Goal: Task Accomplishment & Management: Use online tool/utility

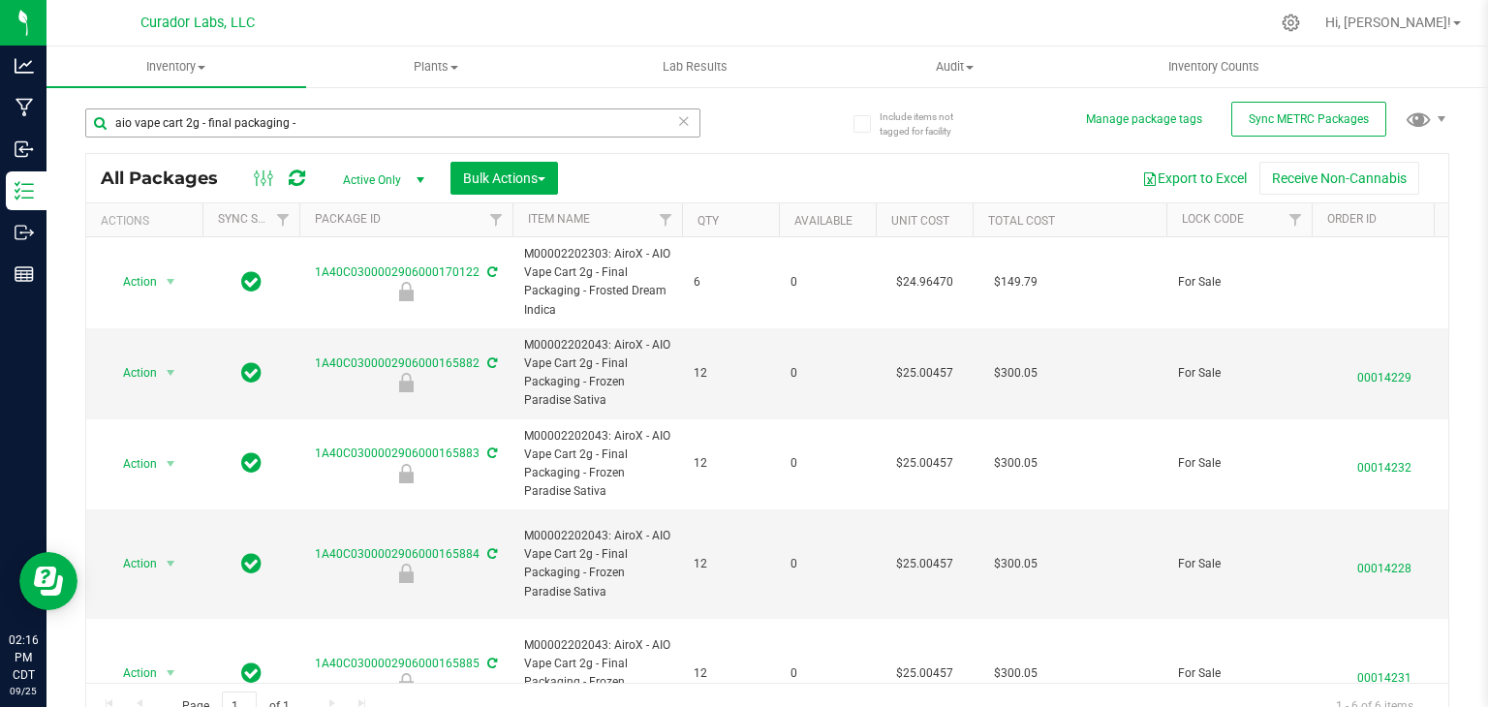
click at [299, 115] on input "aio vape cart 2g - final packaging -" at bounding box center [392, 122] width 615 height 29
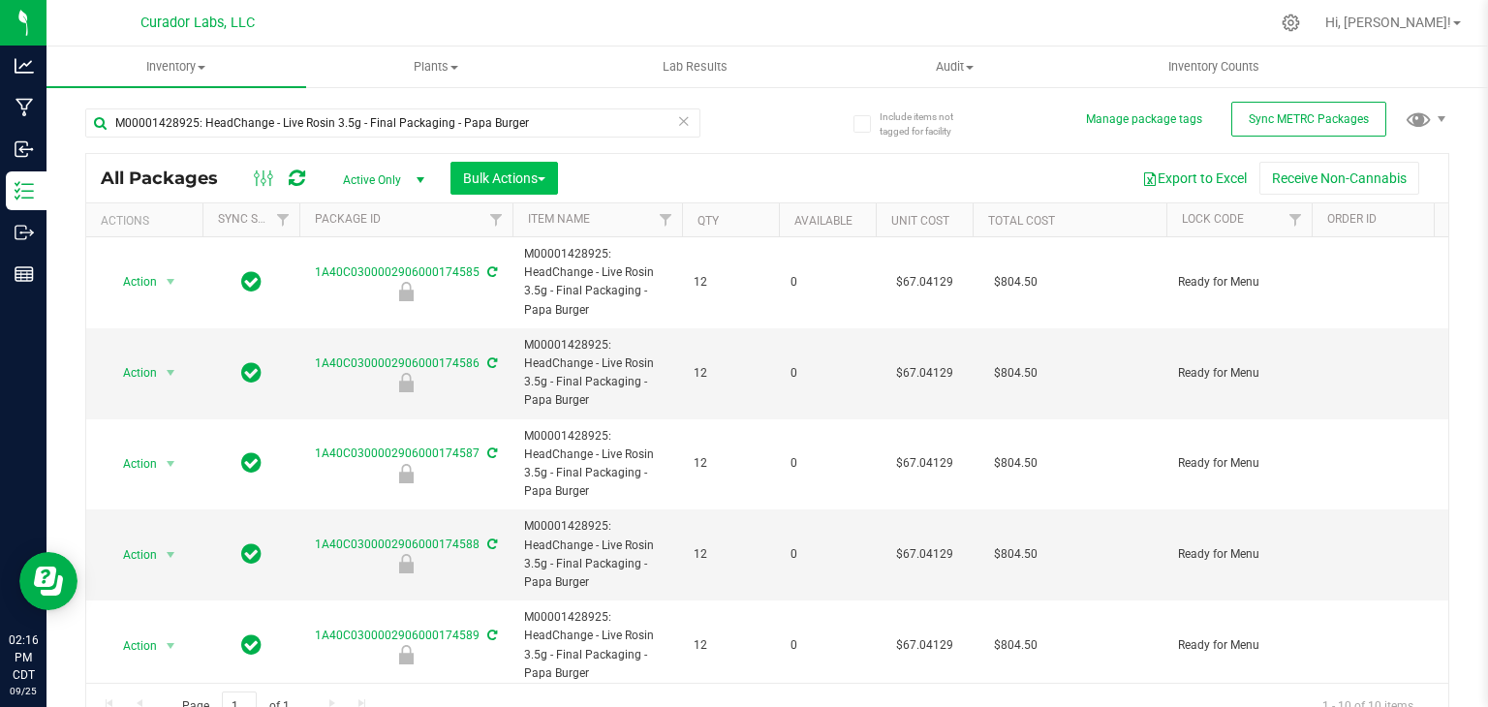
type input "M00001428925: HeadChange - Live Rosin 3.5g - Final Packaging - Papa Burger"
click at [532, 170] on span "Bulk Actions" at bounding box center [504, 177] width 82 height 15
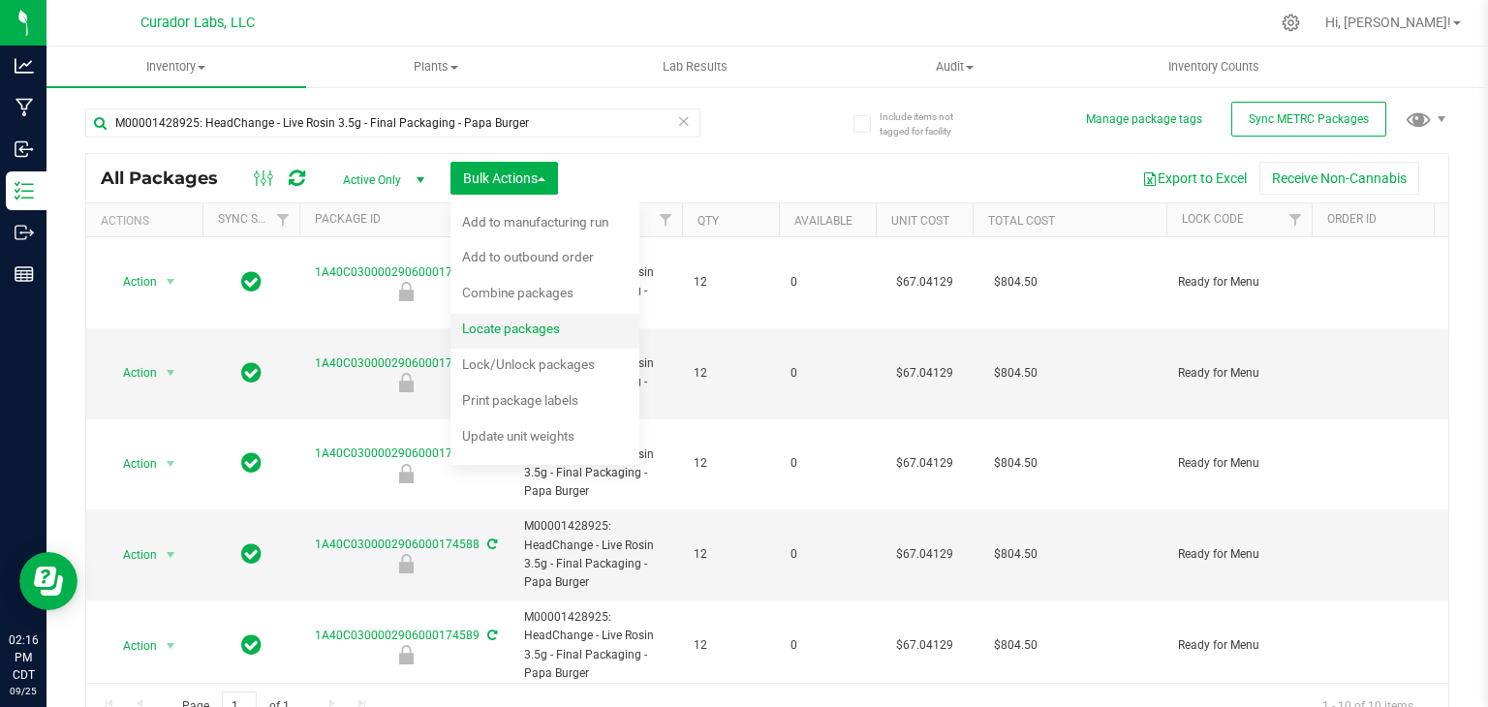
click at [539, 333] on span "Locate packages" at bounding box center [511, 328] width 98 height 15
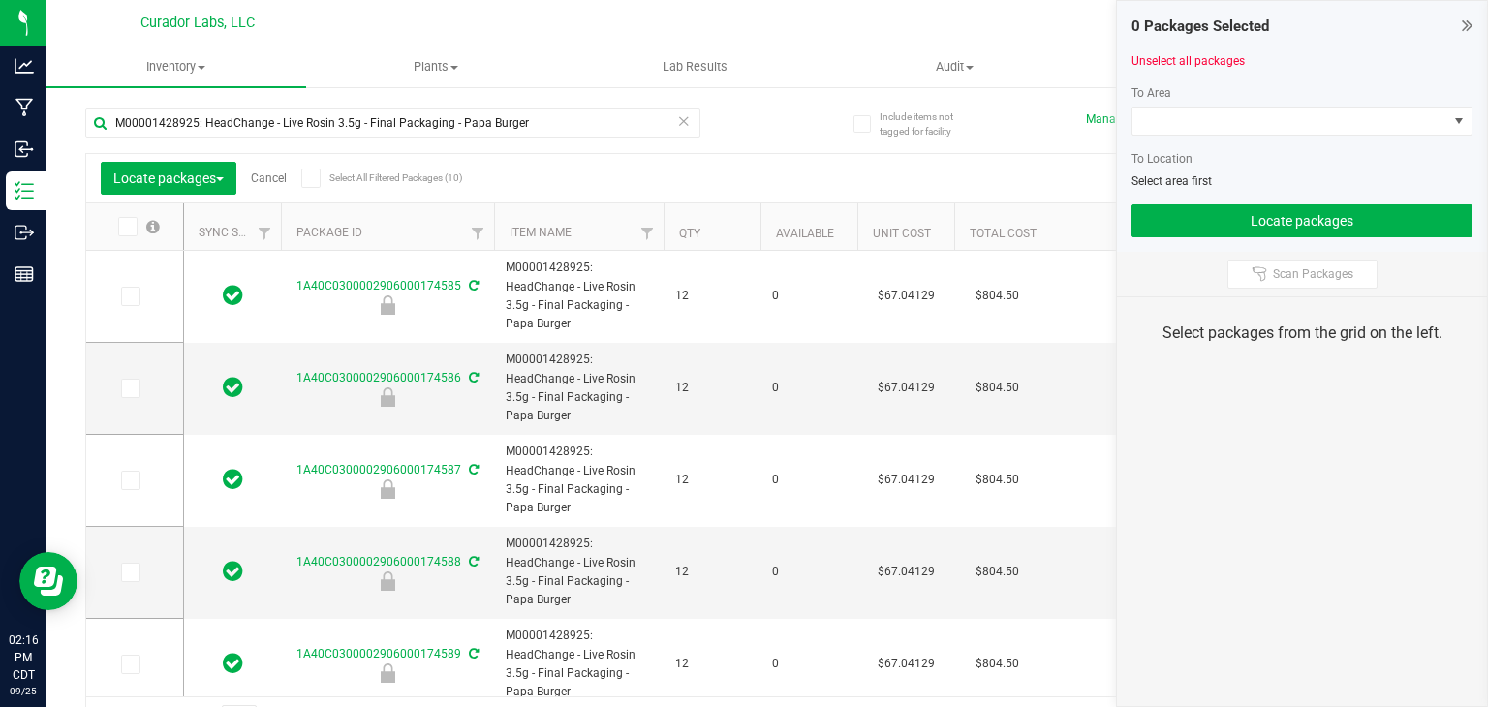
click at [310, 178] on icon at bounding box center [310, 178] width 13 height 0
click at [0, 0] on input "Select All Filtered Packages (10)" at bounding box center [0, 0] width 0 height 0
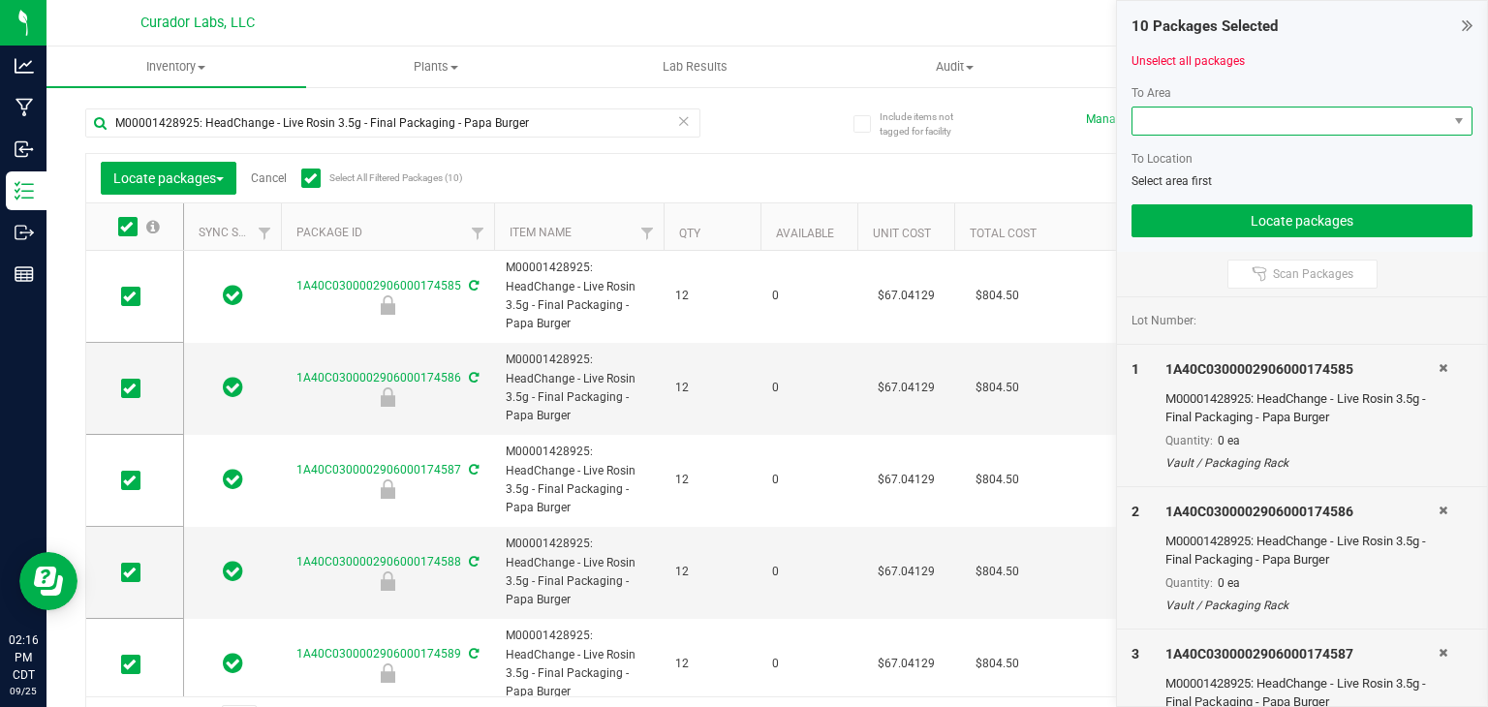
click at [1268, 125] on span at bounding box center [1289, 121] width 315 height 27
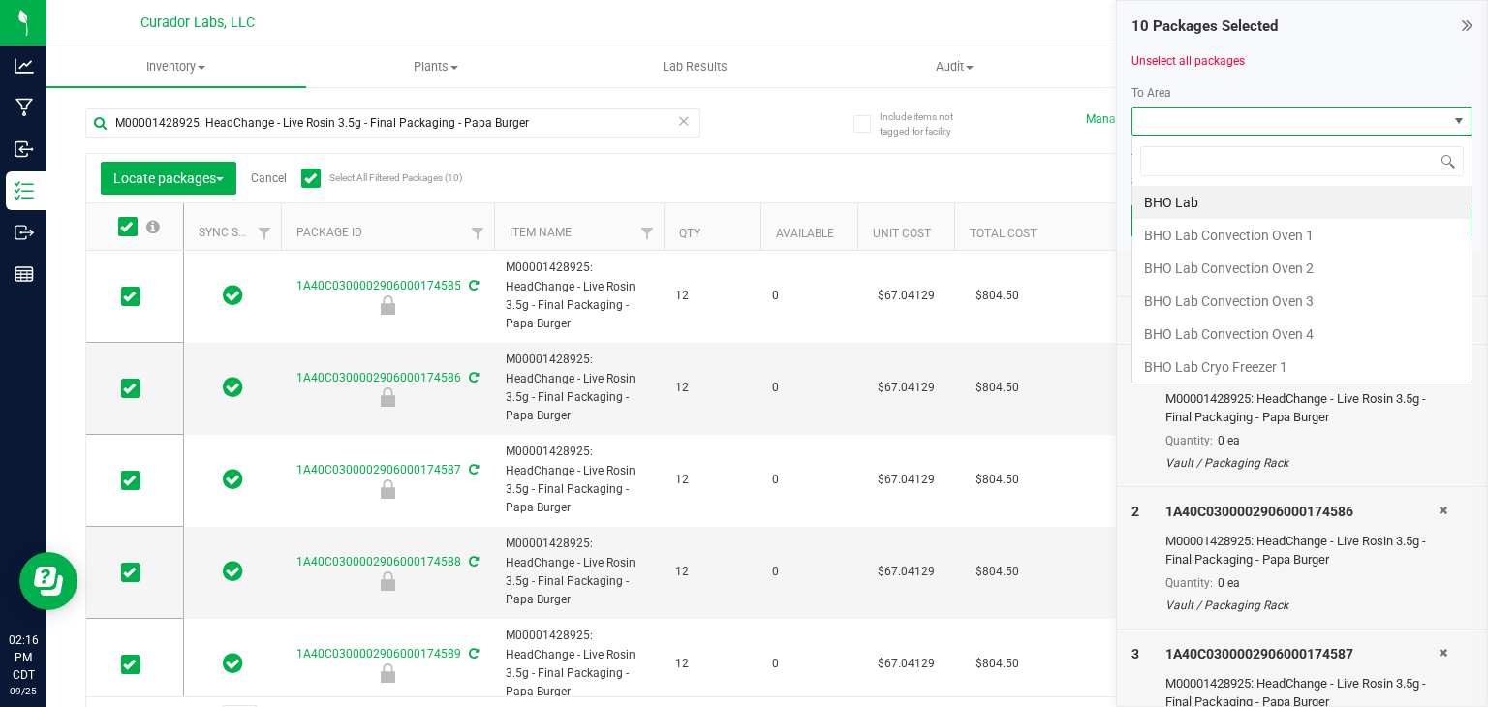
scroll to position [28, 341]
type input "vault"
click at [1221, 361] on li "Vault" at bounding box center [1301, 367] width 339 height 33
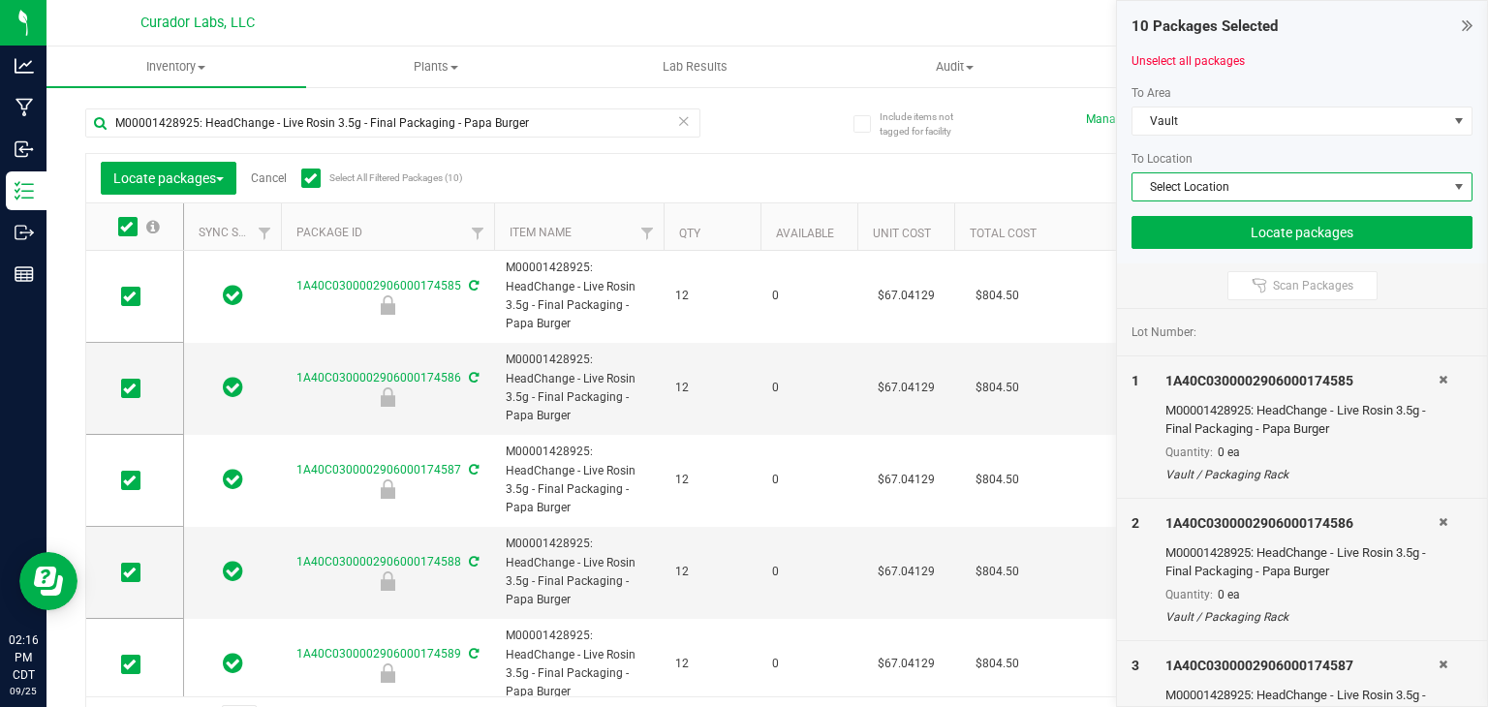
click at [1229, 194] on span "Select Location" at bounding box center [1289, 186] width 315 height 27
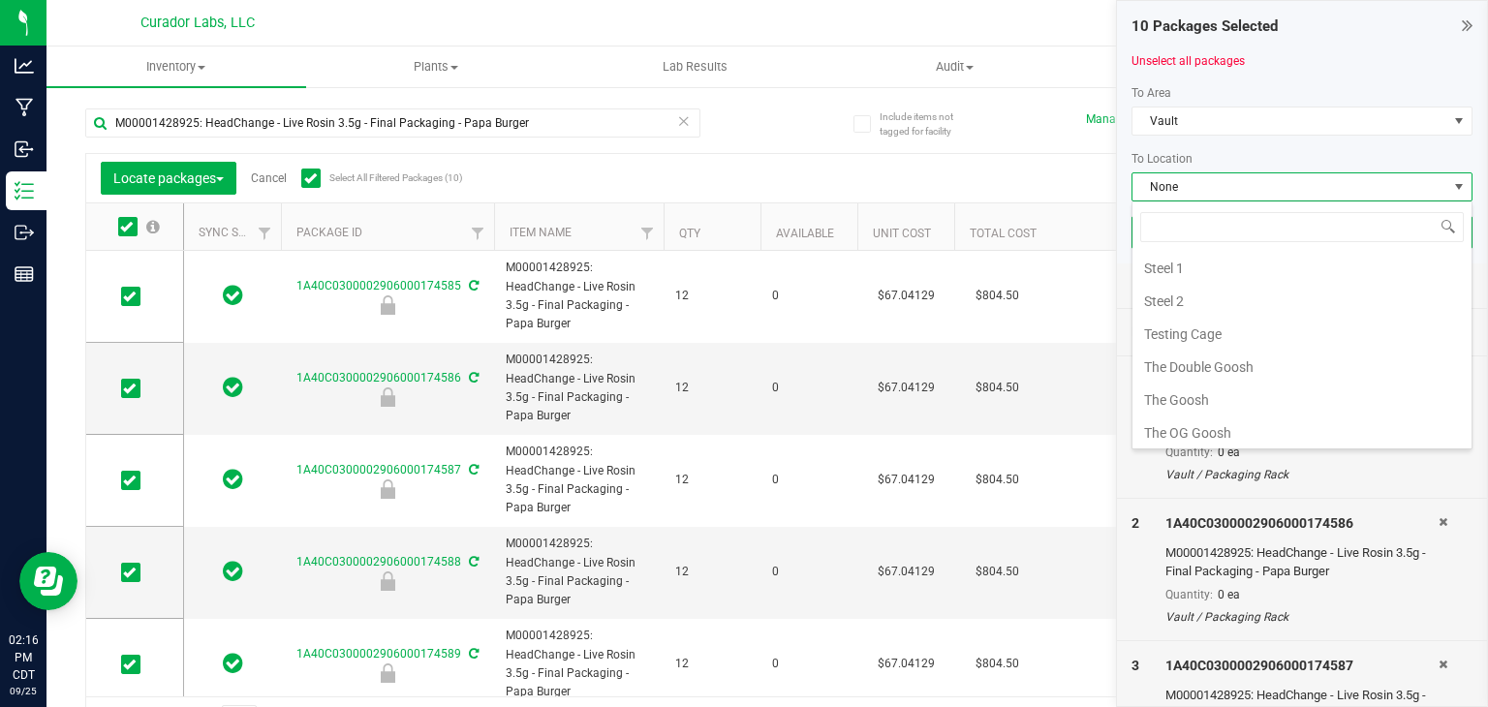
scroll to position [856, 0]
click at [1247, 419] on li "The OG Goosh" at bounding box center [1301, 433] width 339 height 33
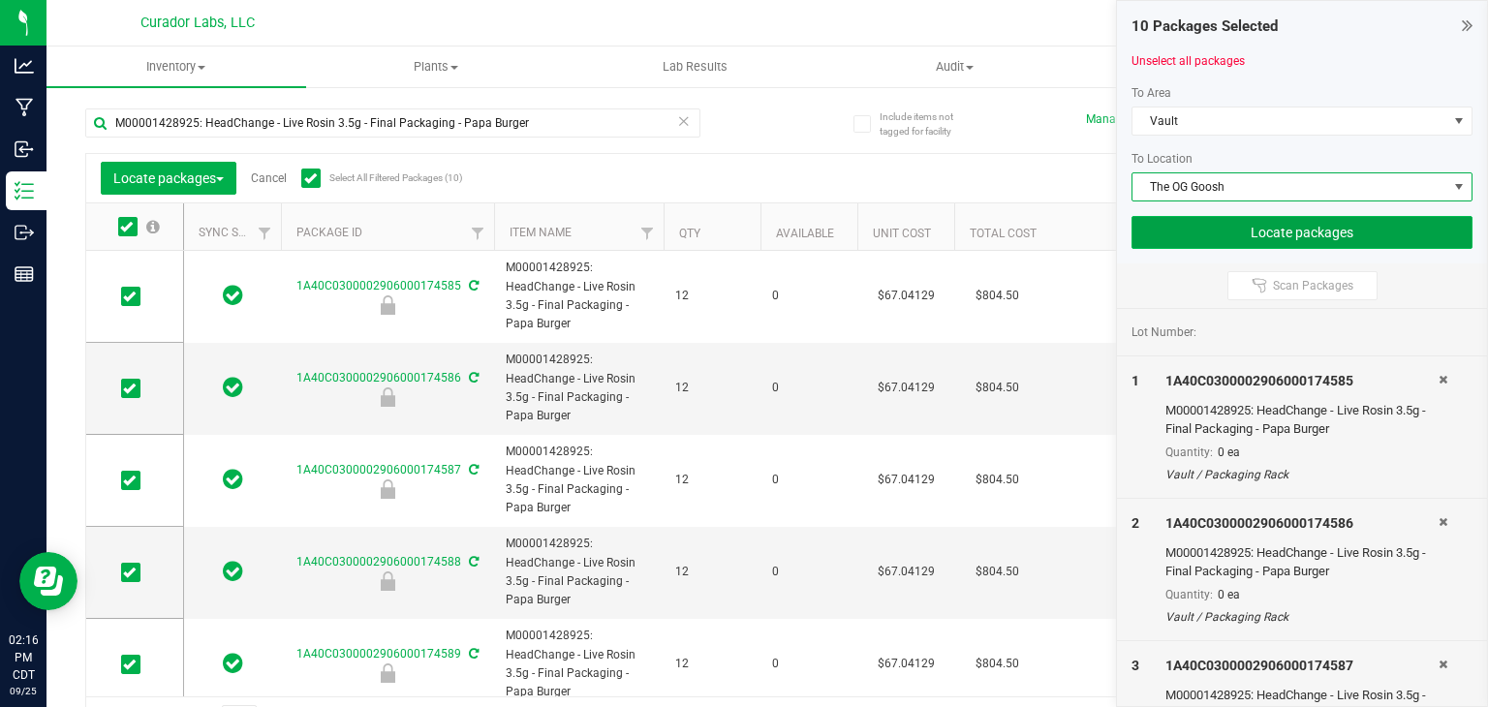
click at [1248, 232] on button "Locate packages" at bounding box center [1301, 232] width 341 height 33
